Goal: Task Accomplishment & Management: Manage account settings

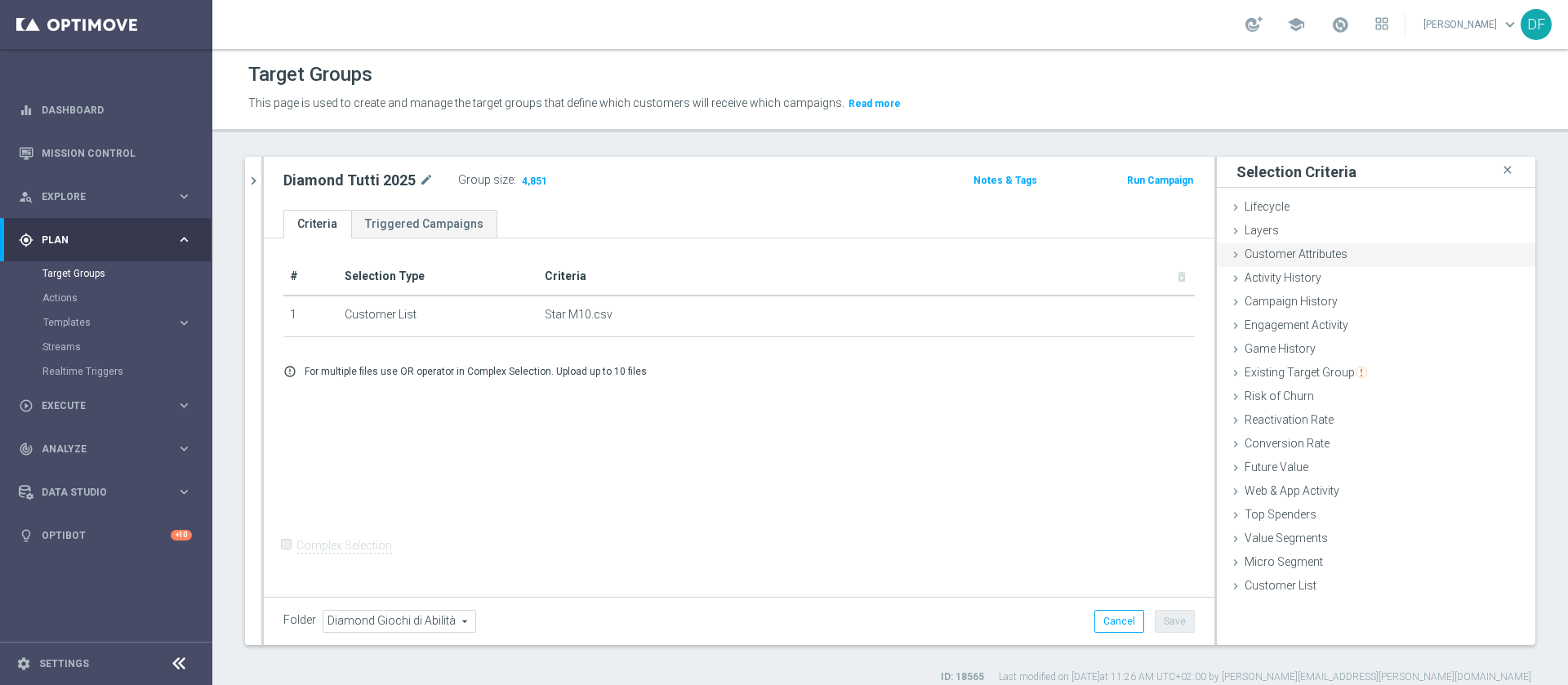
click at [1269, 256] on span "Customer Attributes" at bounding box center [1296, 254] width 103 height 14
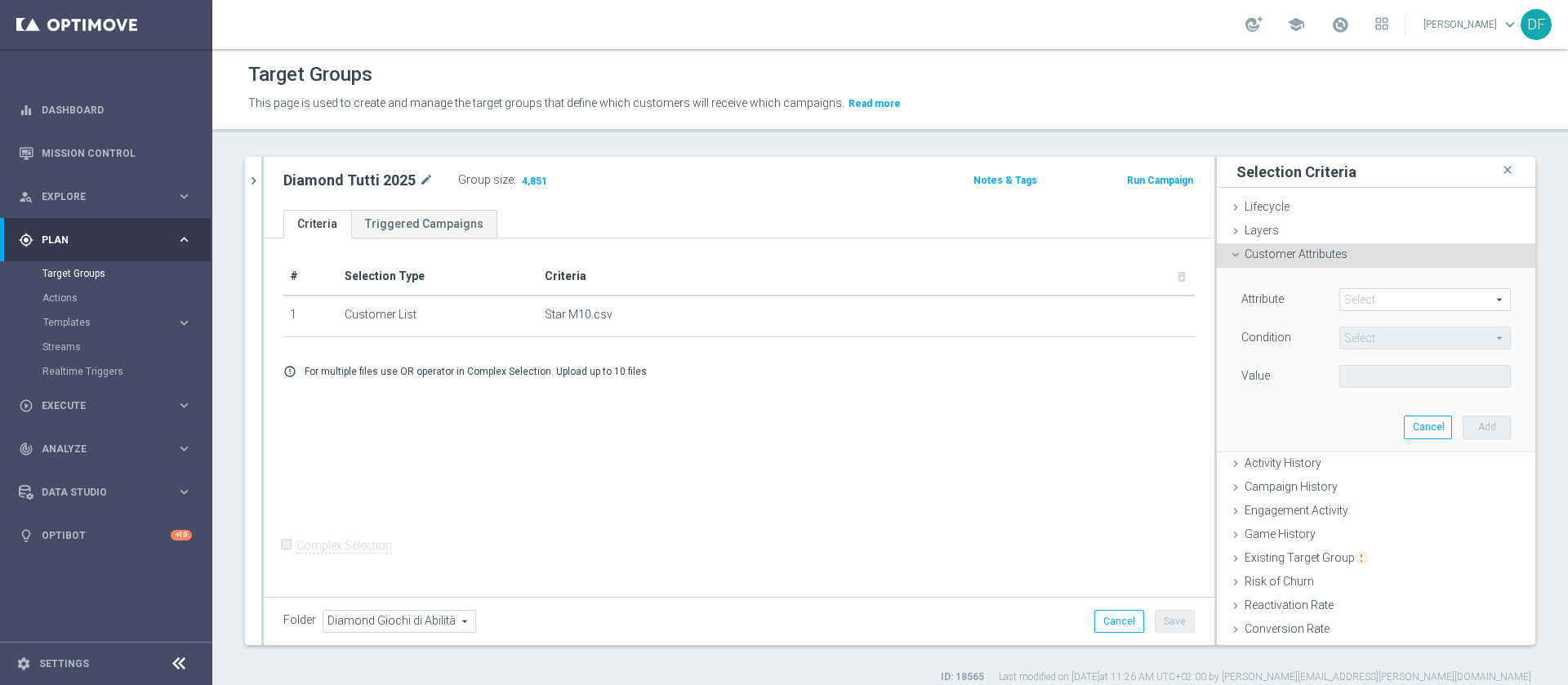
click at [1341, 302] on span at bounding box center [1426, 300] width 170 height 21
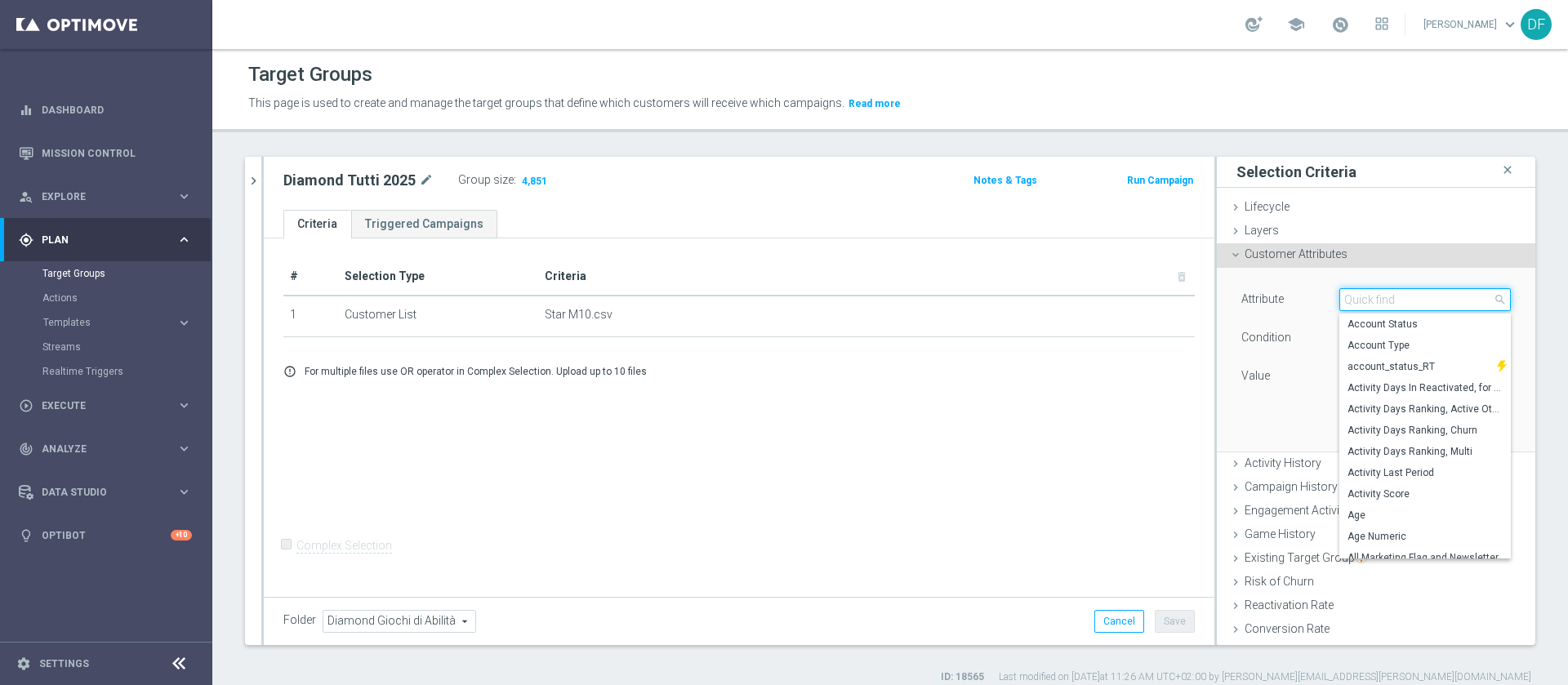
click at [1340, 297] on input "search" at bounding box center [1425, 300] width 171 height 23
type input "cus"
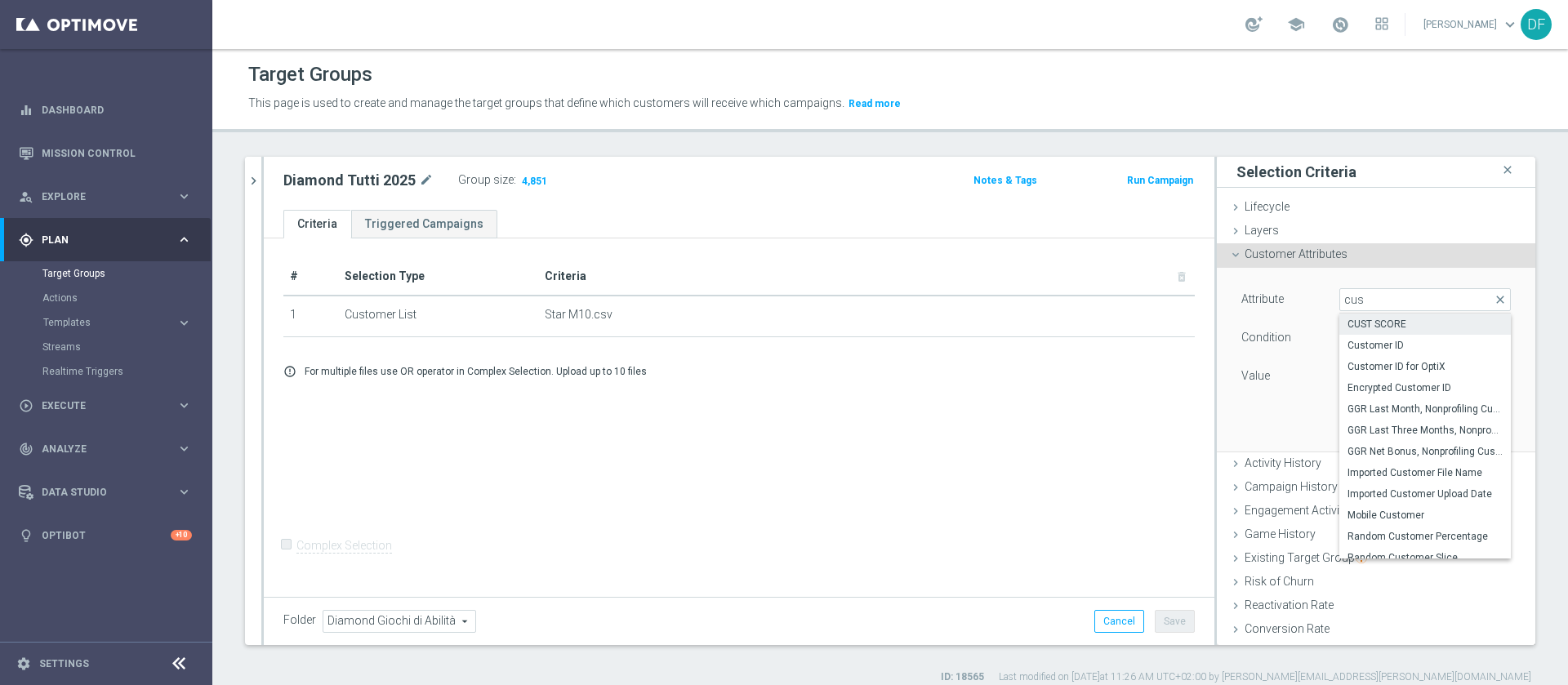
click at [1347, 324] on span "CUST SCORE" at bounding box center [1425, 324] width 155 height 14
type input "CUST SCORE"
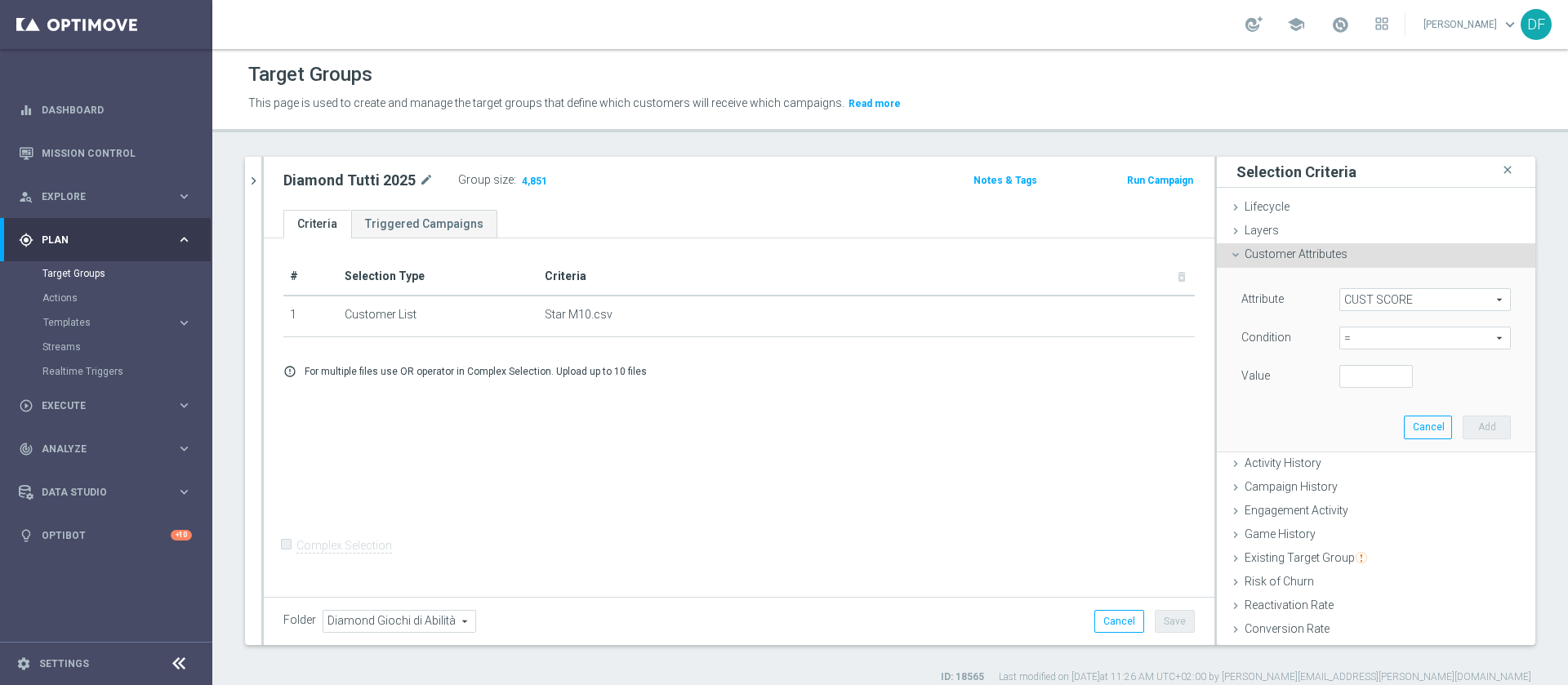
click at [1341, 341] on span "=" at bounding box center [1426, 338] width 170 height 21
click at [1342, 393] on label "<=" at bounding box center [1425, 384] width 171 height 21
type input "<="
click at [1340, 378] on input "number" at bounding box center [1376, 376] width 74 height 23
type input "0.18"
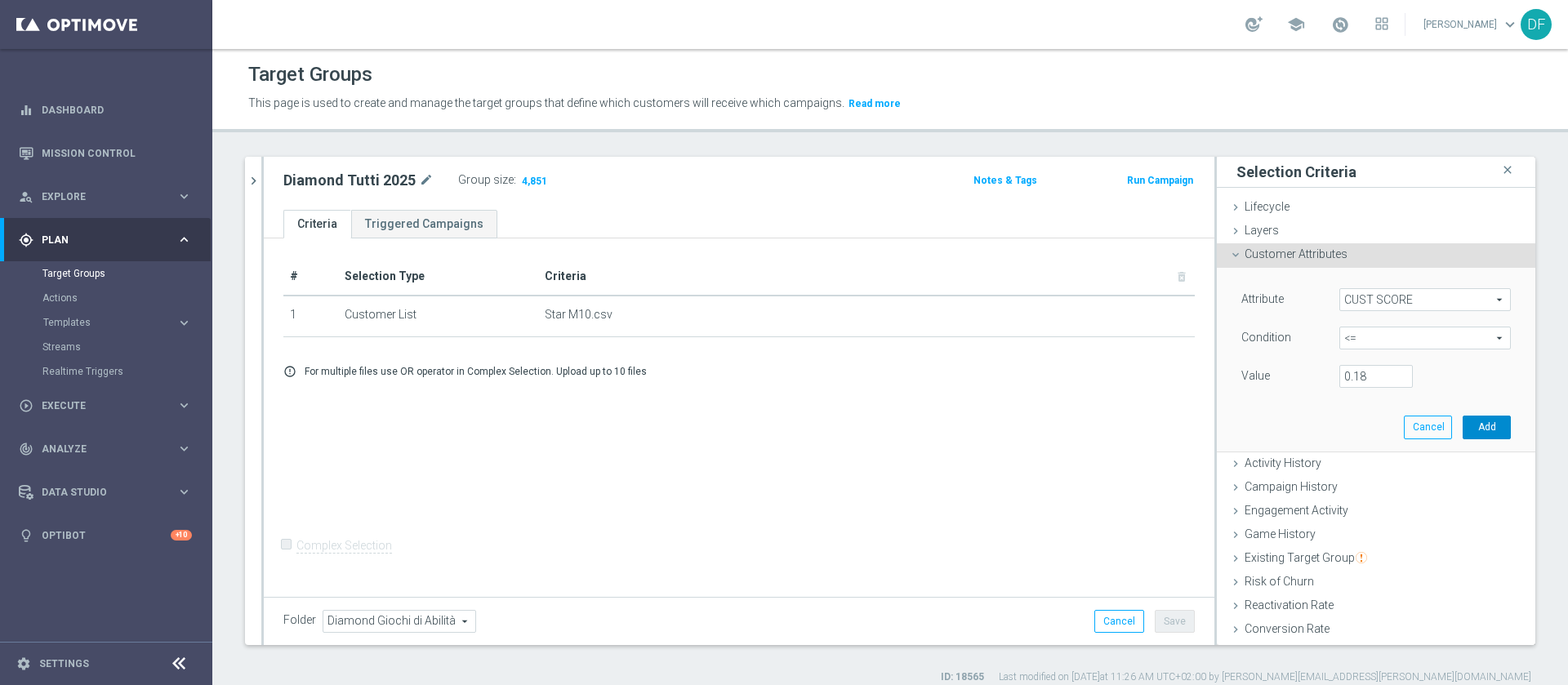
click at [1462, 424] on button "Add" at bounding box center [1487, 428] width 48 height 23
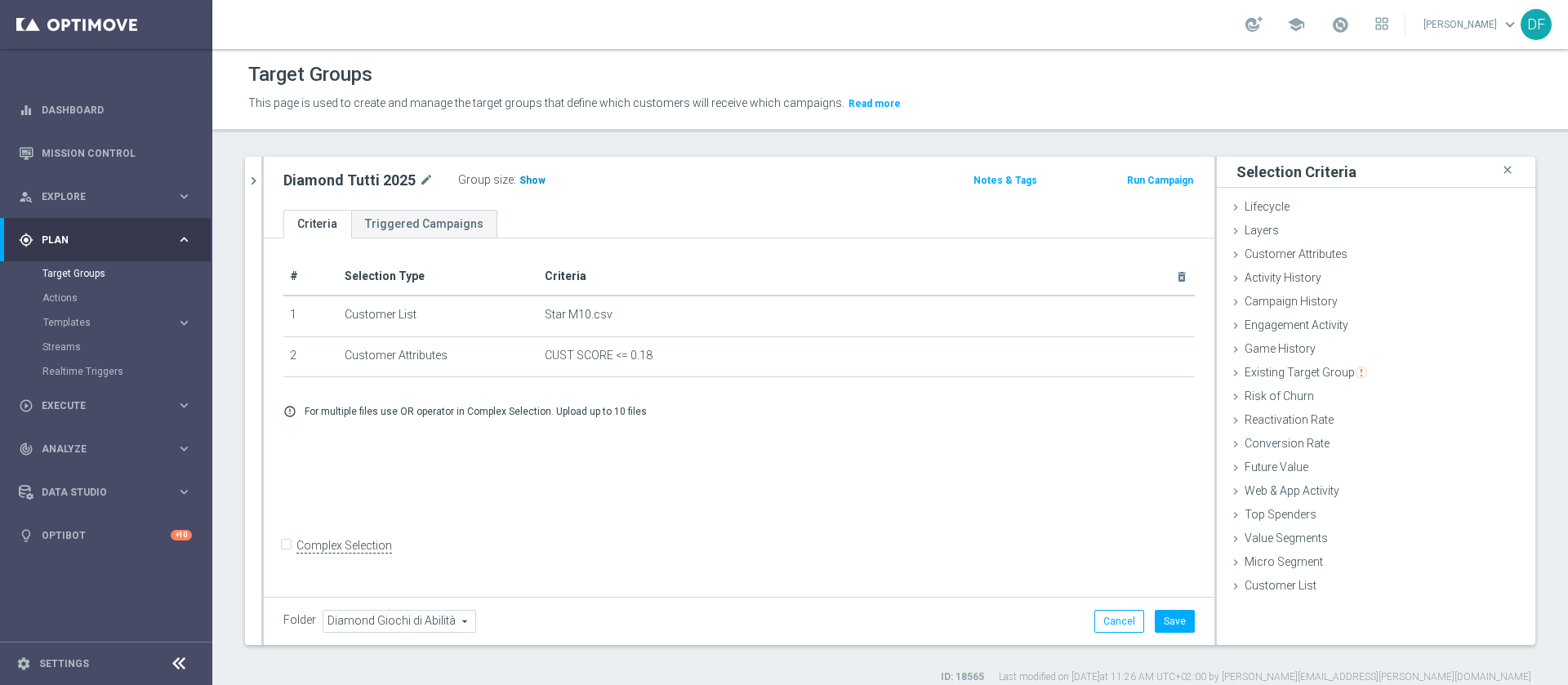
click at [520, 182] on span "Show" at bounding box center [532, 181] width 26 height 12
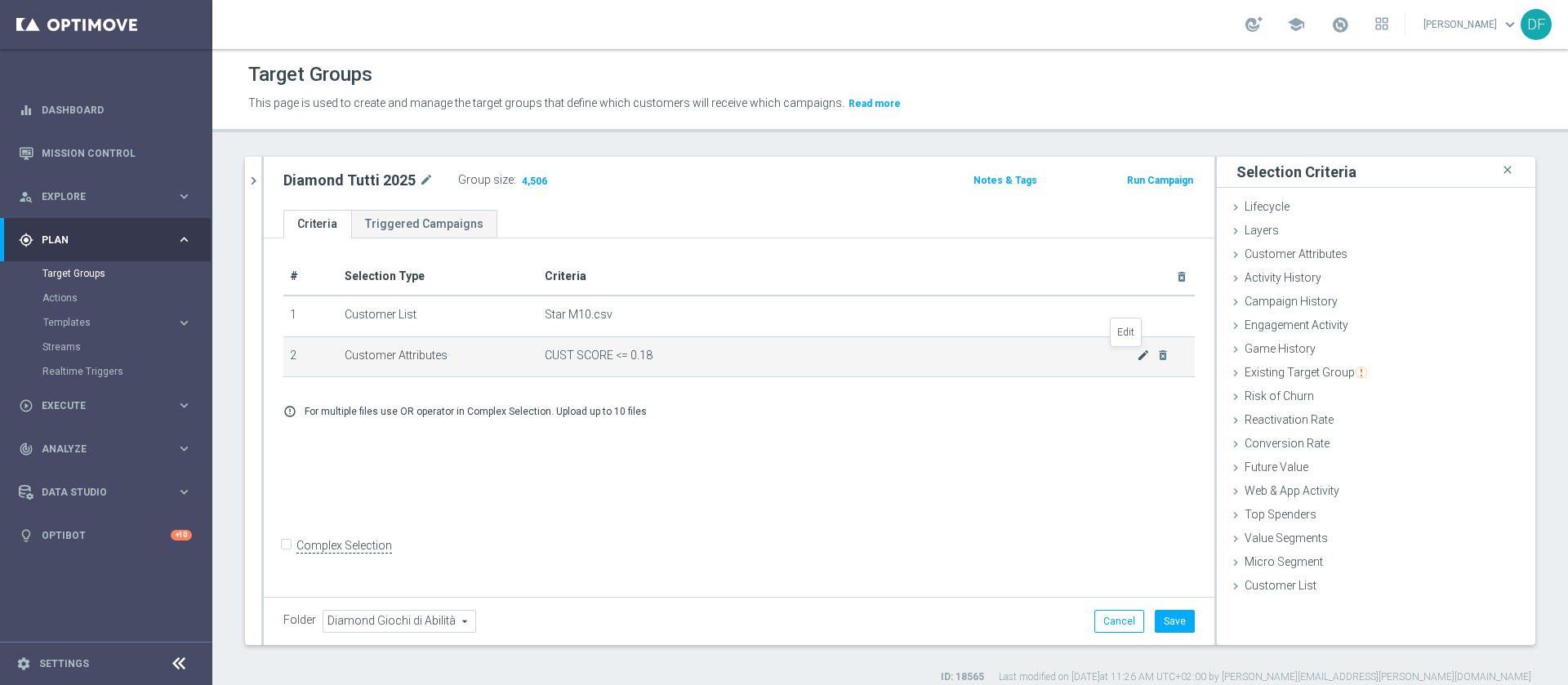
click at [1137, 354] on icon "mode_edit" at bounding box center [1144, 355] width 14 height 14
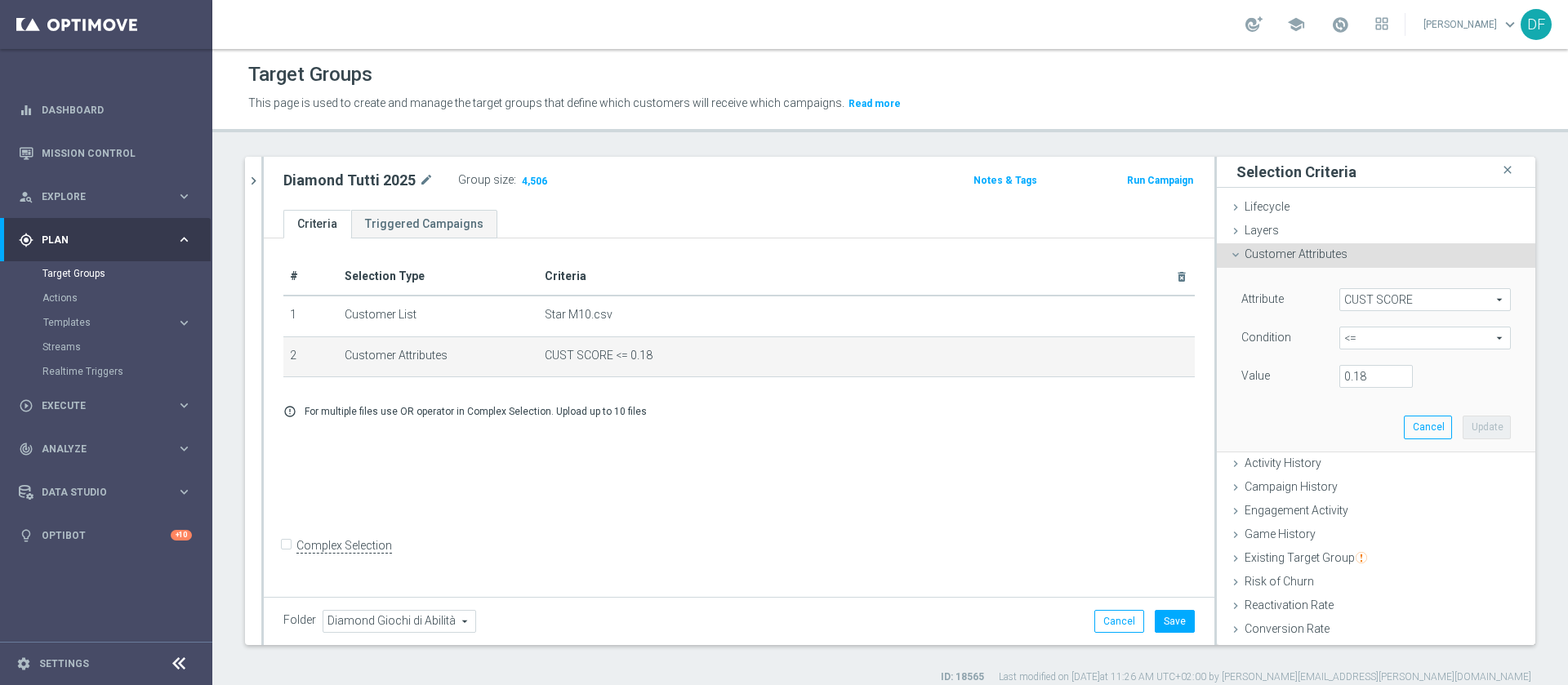
click at [1374, 332] on span "<=" at bounding box center [1426, 338] width 170 height 21
click at [1342, 461] on label ">=" at bounding box center [1425, 468] width 171 height 21
type input ">="
click at [1345, 384] on input "number" at bounding box center [1376, 376] width 74 height 23
type input "0.18"
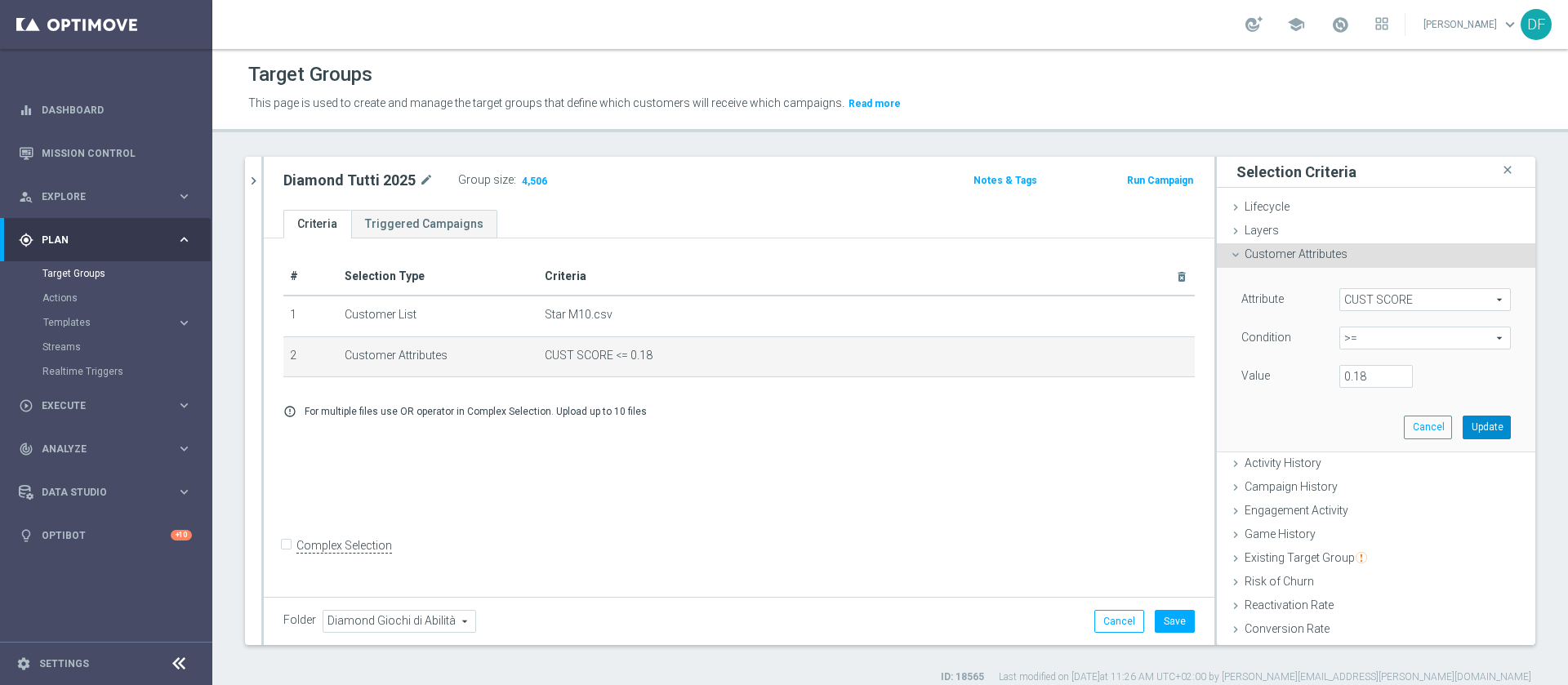
click at [1462, 429] on button "Update" at bounding box center [1487, 428] width 48 height 23
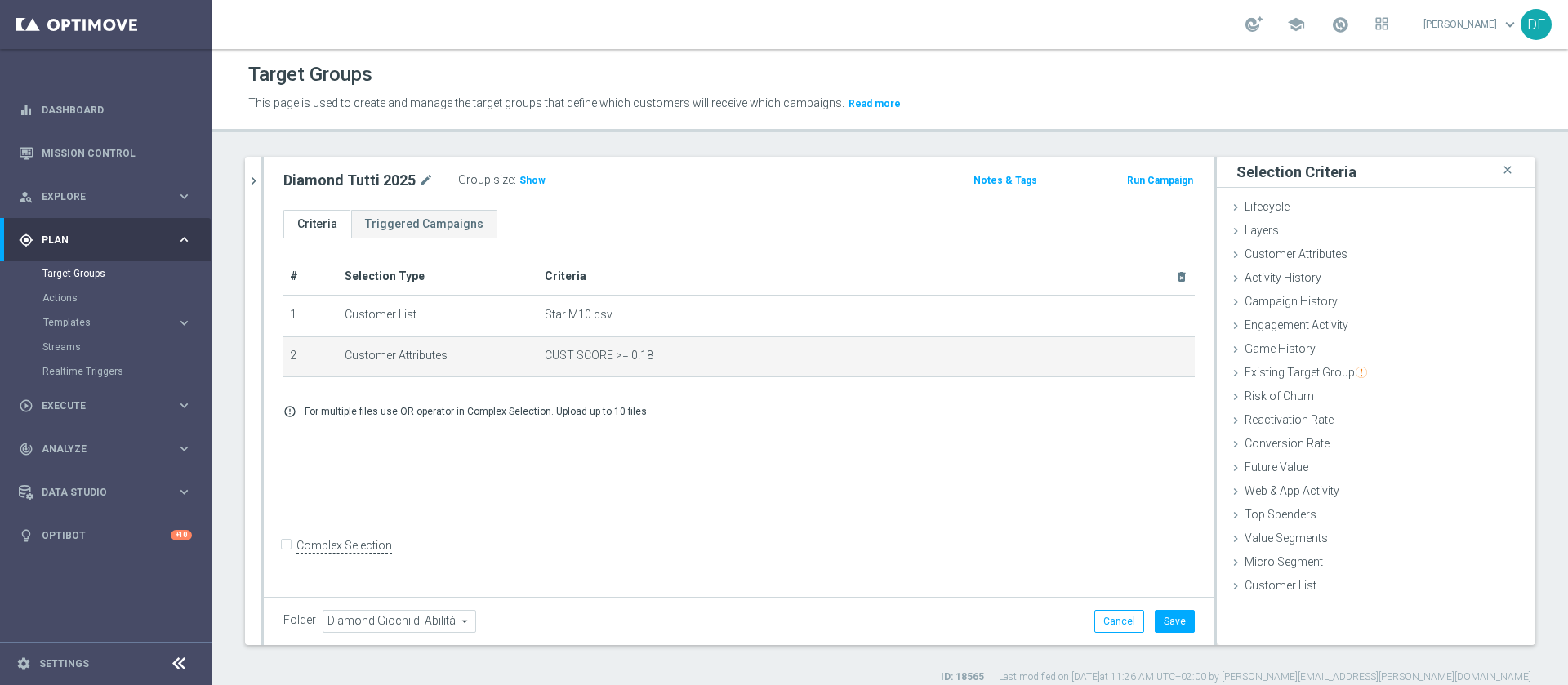
click at [917, 432] on div "# Selection Type Criteria delete_forever 1 Customer List Star M10.csv delete_fo…" at bounding box center [739, 415] width 950 height 354
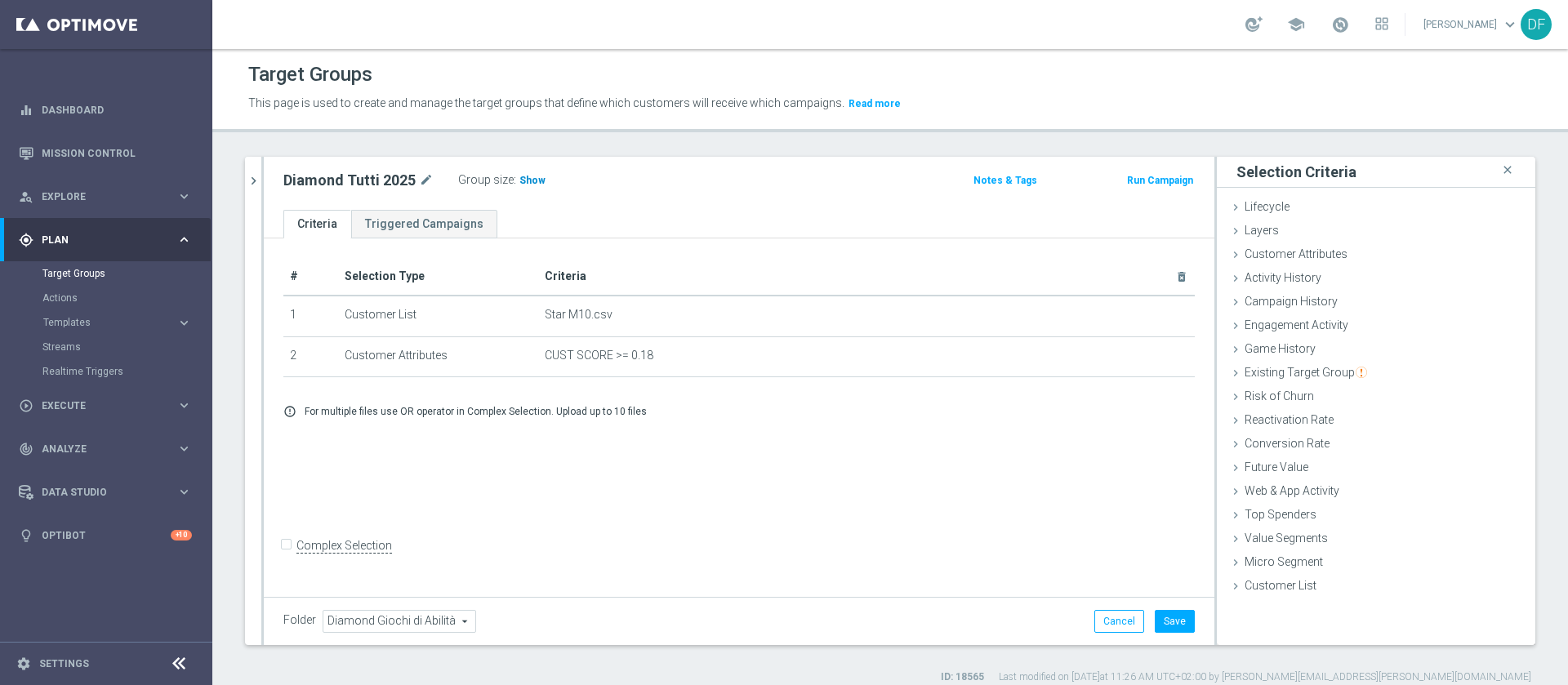
click at [528, 179] on span "Show" at bounding box center [532, 181] width 26 height 12
click at [1155, 620] on button "Save" at bounding box center [1174, 621] width 40 height 23
click at [525, 175] on span "344" at bounding box center [530, 183] width 20 height 15
click at [253, 175] on icon "chevron_right" at bounding box center [254, 181] width 15 height 15
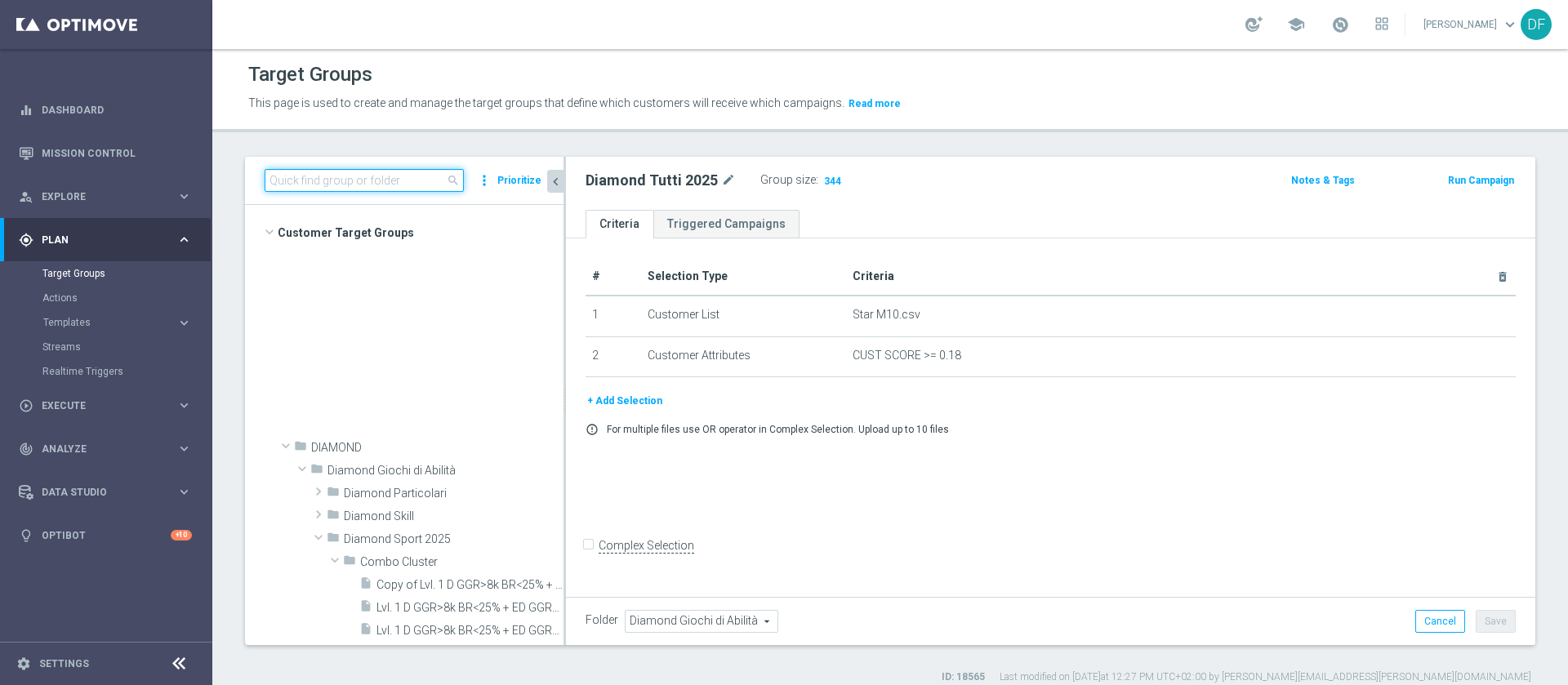
click at [412, 184] on input at bounding box center [364, 181] width 199 height 23
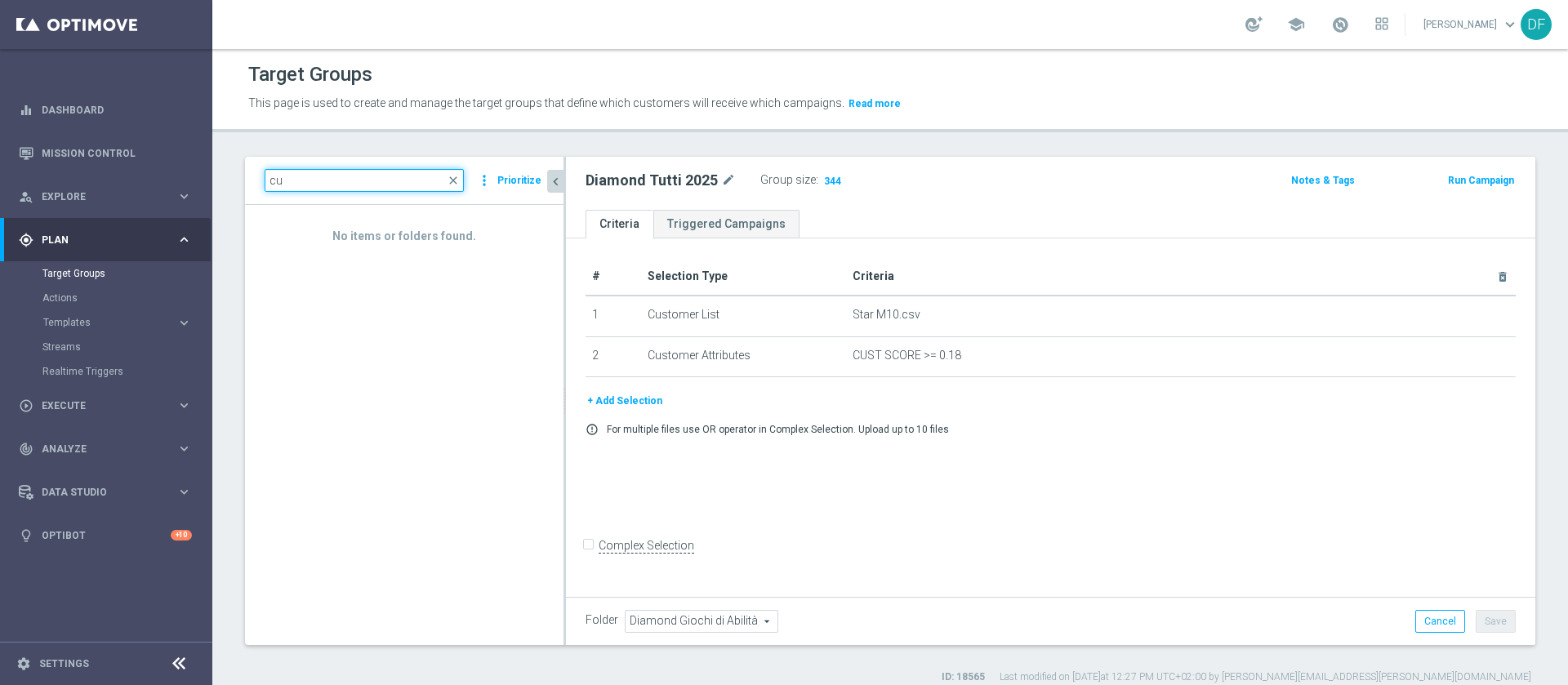
type input "c"
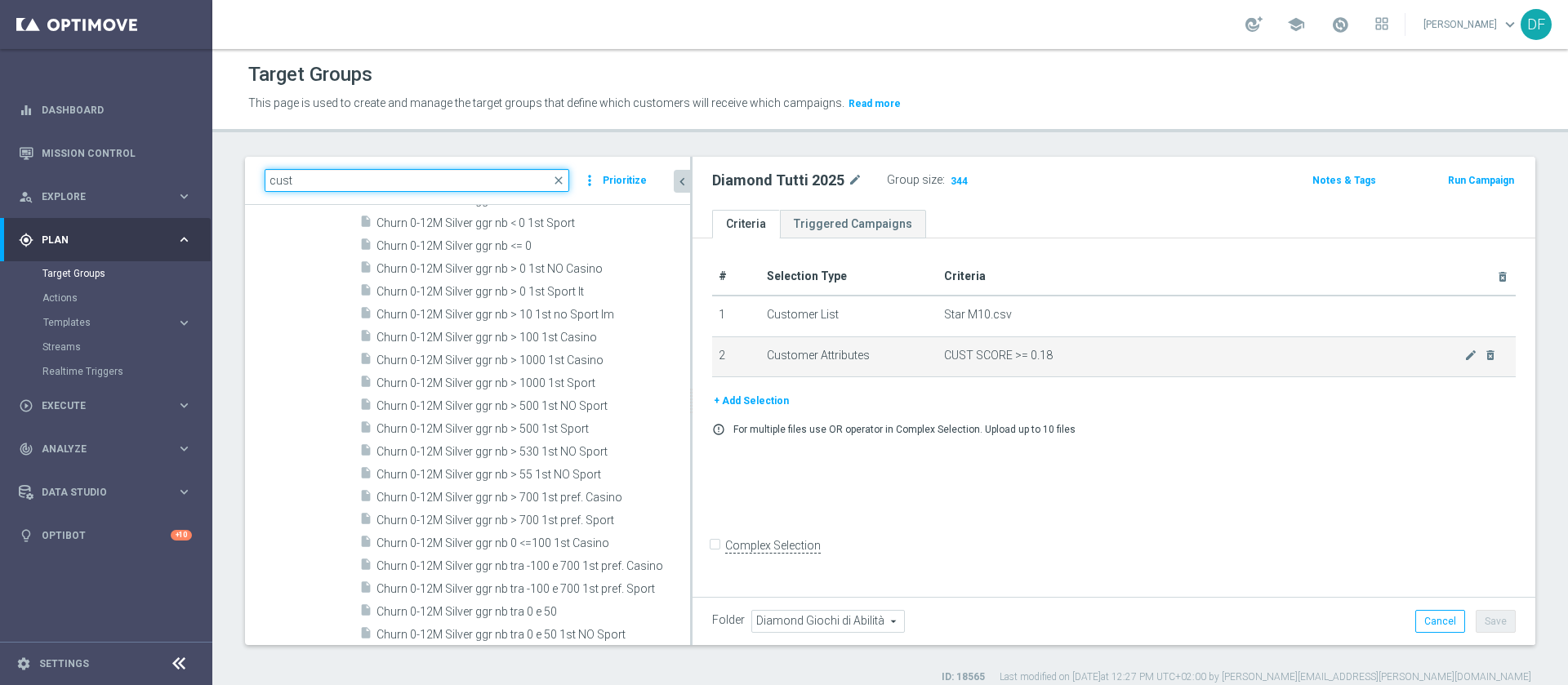
drag, startPoint x: 661, startPoint y: 337, endPoint x: 747, endPoint y: 346, distance: 86.5
click at [747, 346] on as-split "cust close more_vert Prioritize Customer Target Groups library_add create_new_f…" at bounding box center [890, 401] width 1290 height 489
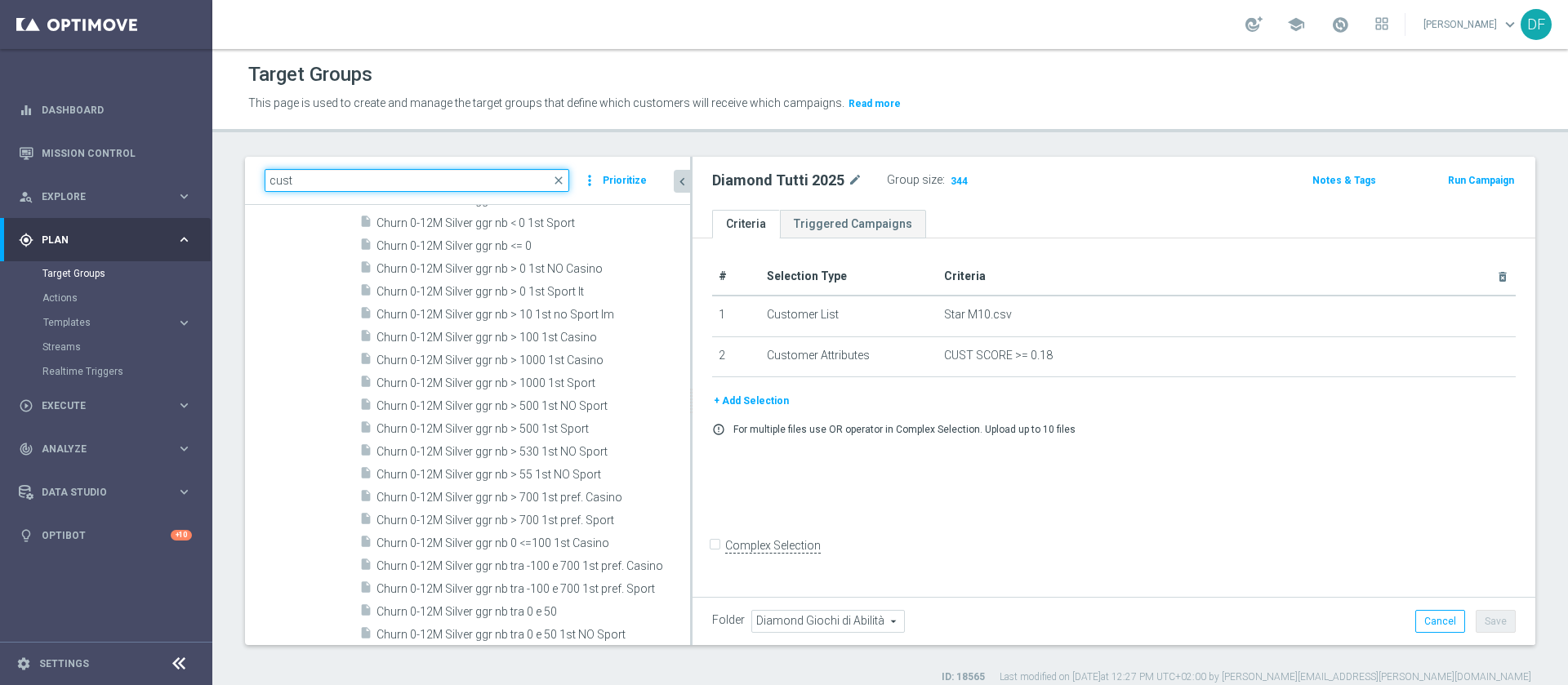
type input "cust"
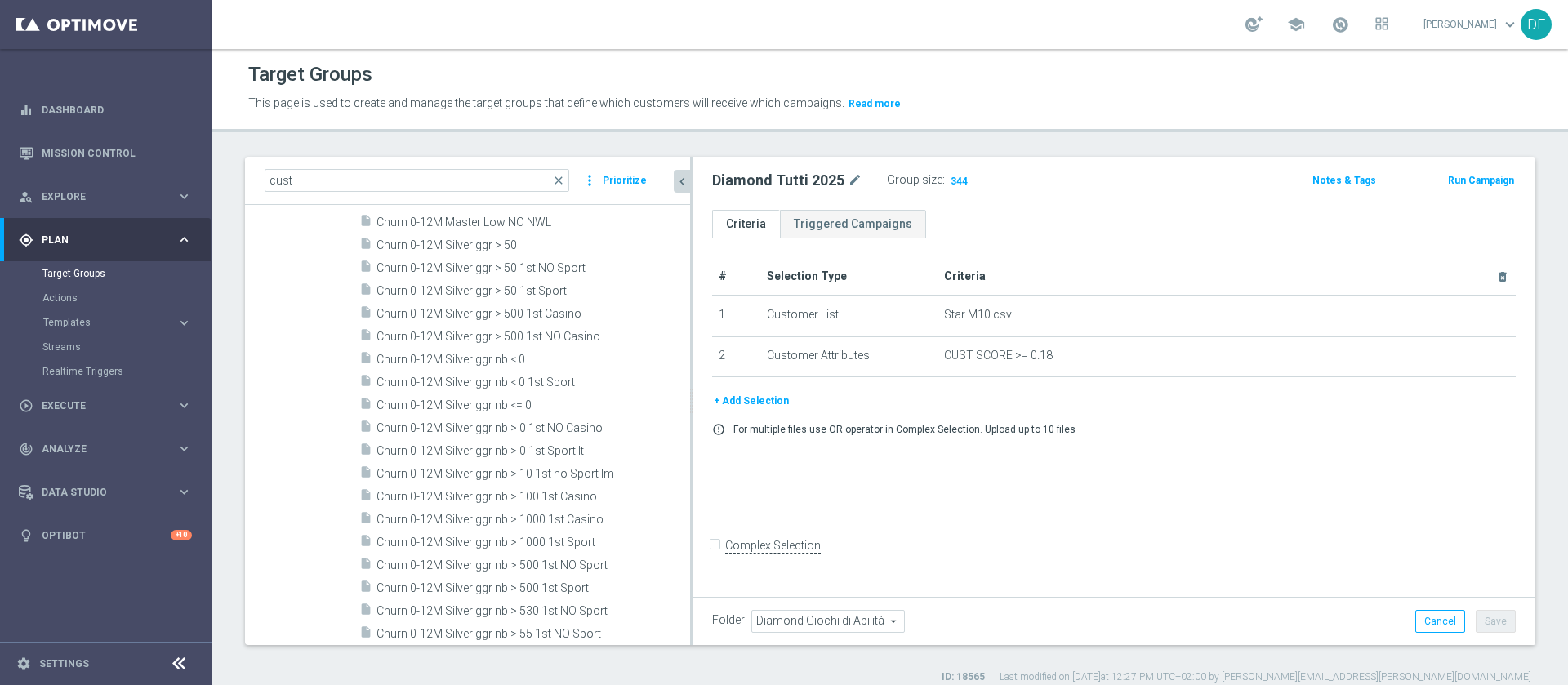
scroll to position [0, 0]
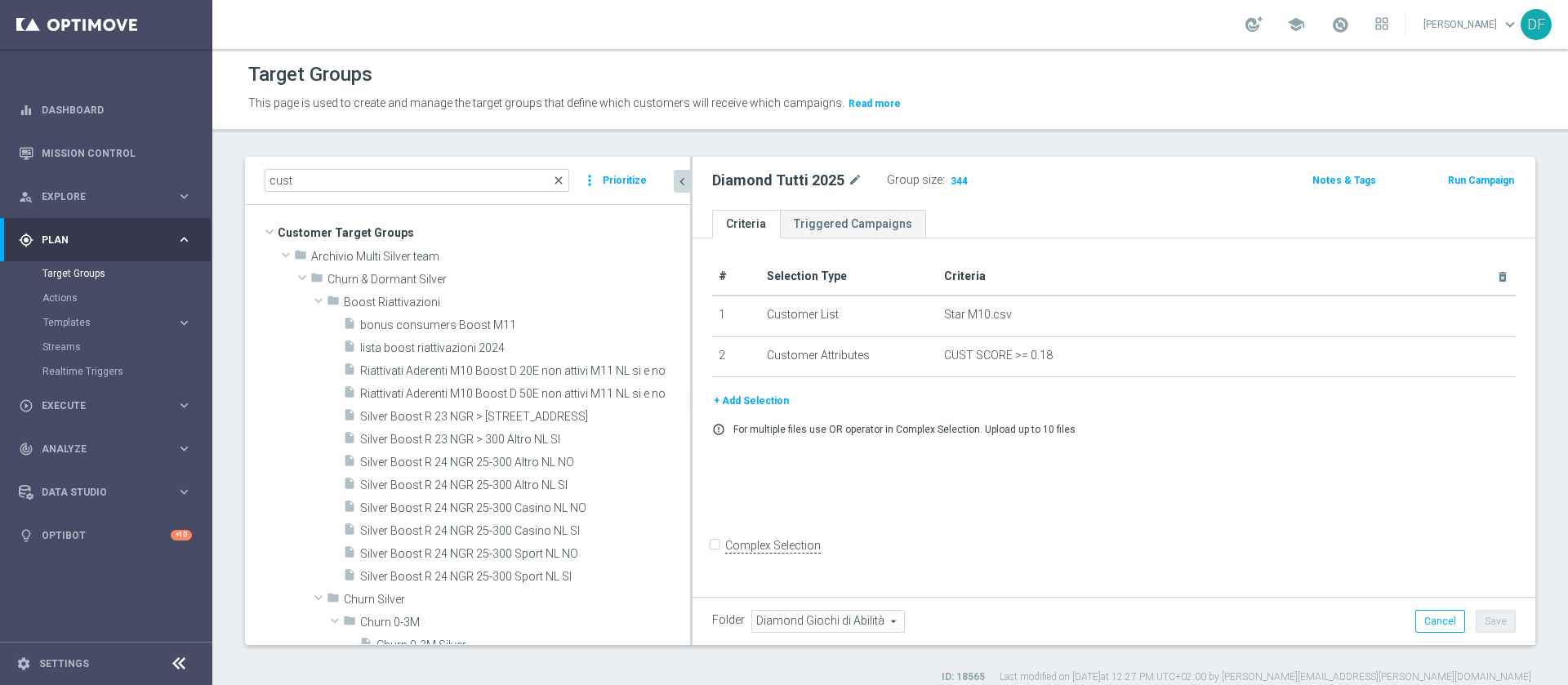
click at [558, 182] on span "close" at bounding box center [558, 181] width 14 height 14
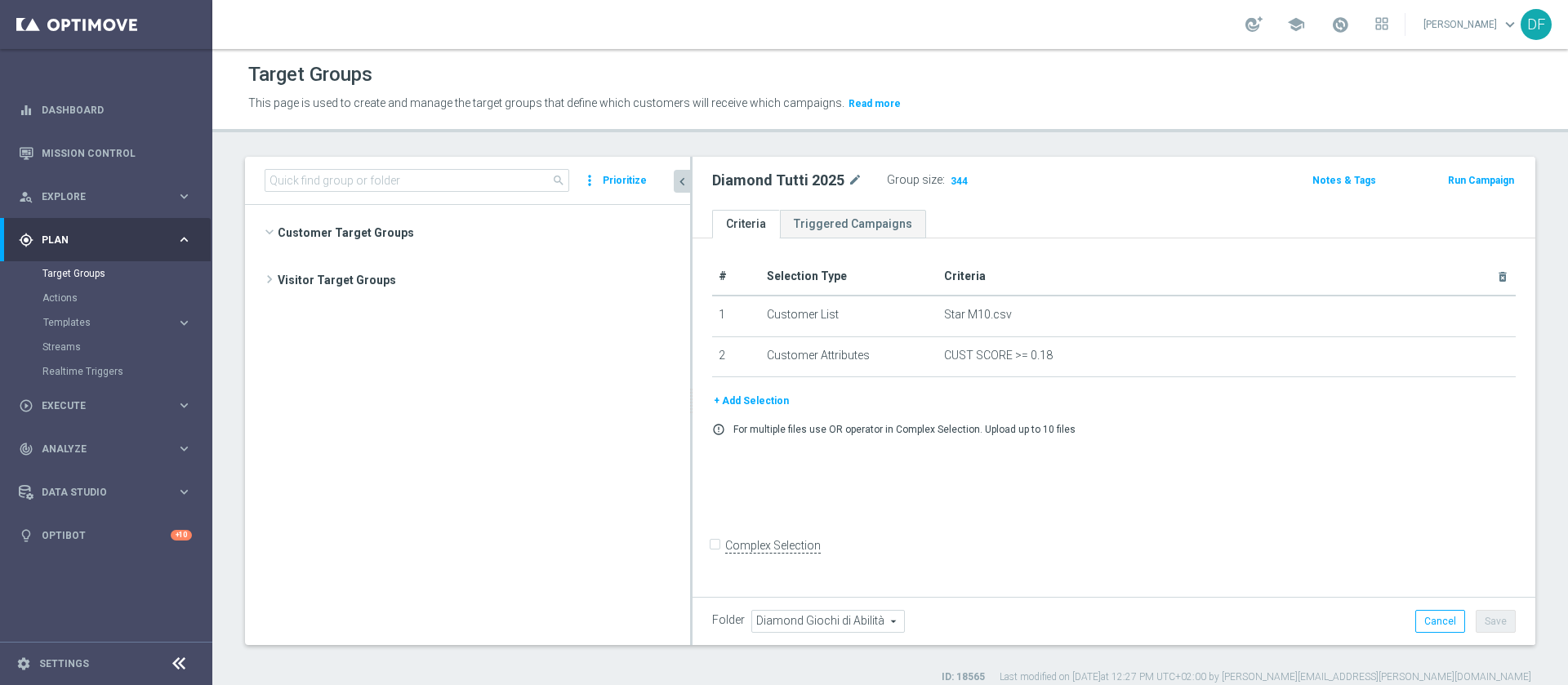
scroll to position [21179, 0]
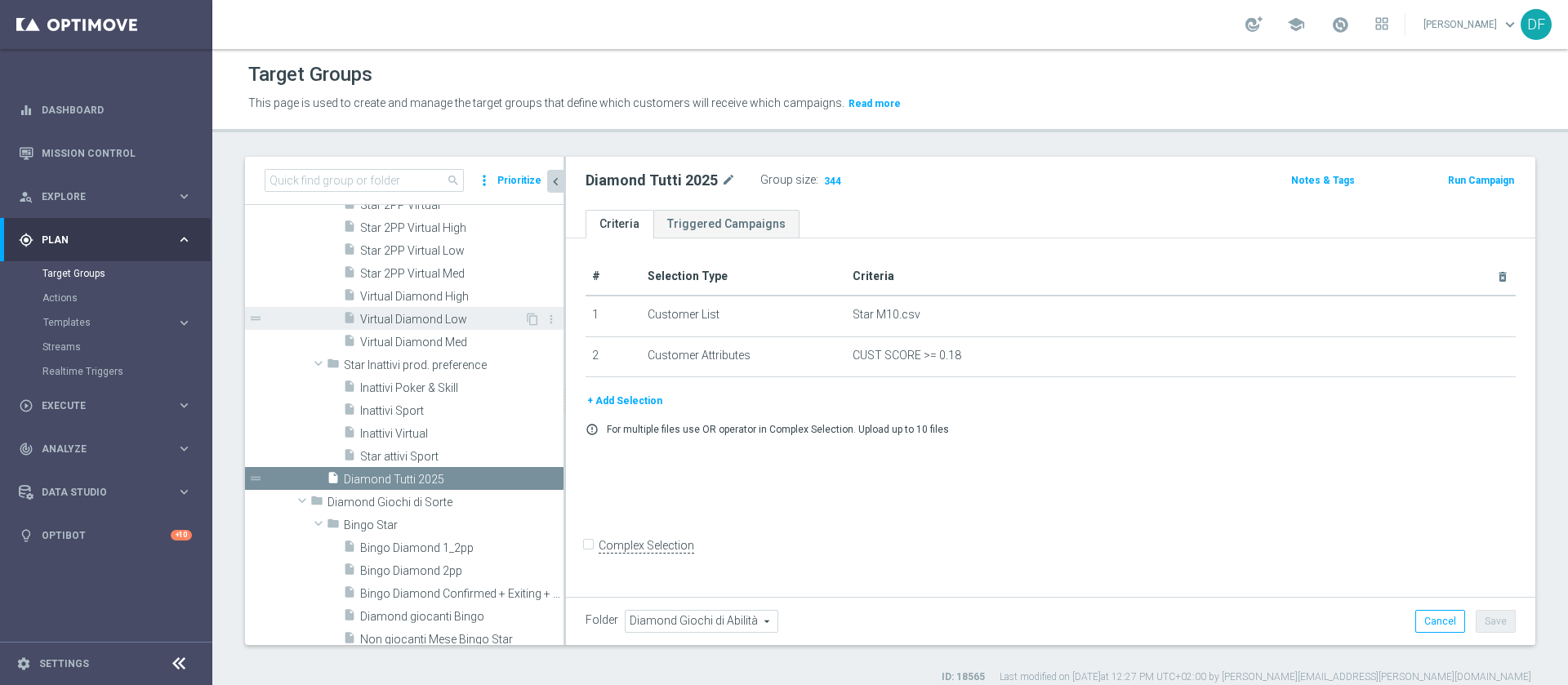
drag, startPoint x: 692, startPoint y: 349, endPoint x: 517, endPoint y: 328, distance: 176.3
click at [517, 328] on as-split "search more_vert Prioritize Customer Target Groups library_add create_new_folder" at bounding box center [890, 401] width 1290 height 489
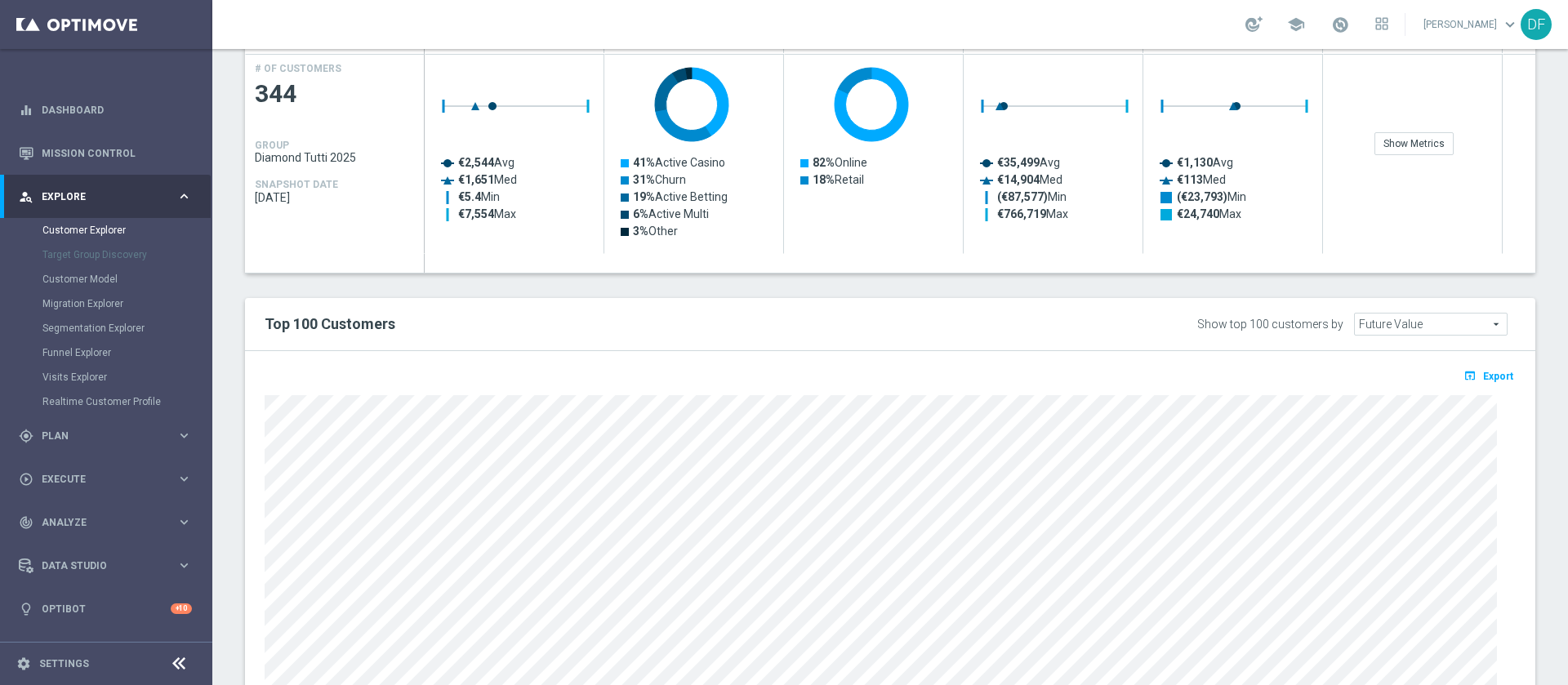
scroll to position [761, 0]
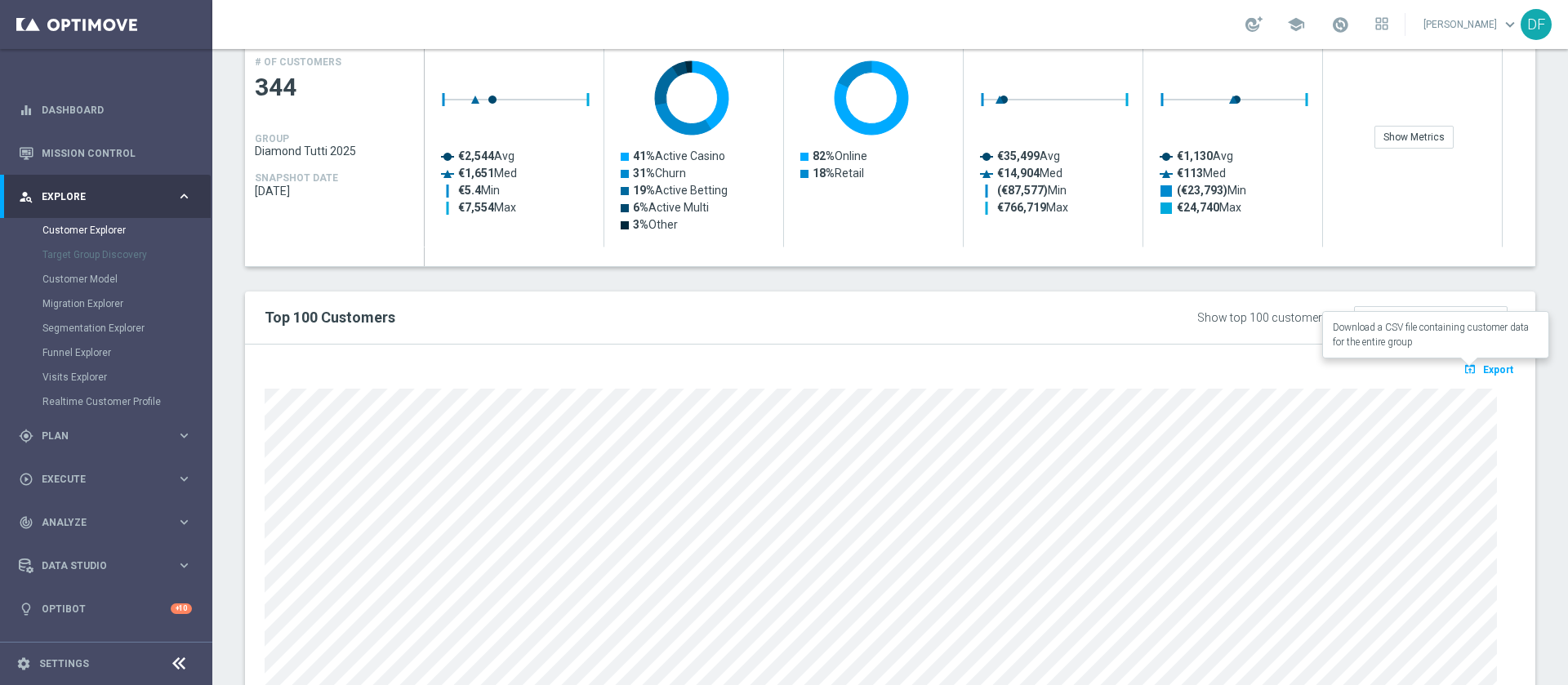
click at [1484, 364] on span "Export" at bounding box center [1498, 370] width 30 height 12
